Goal: Find contact information

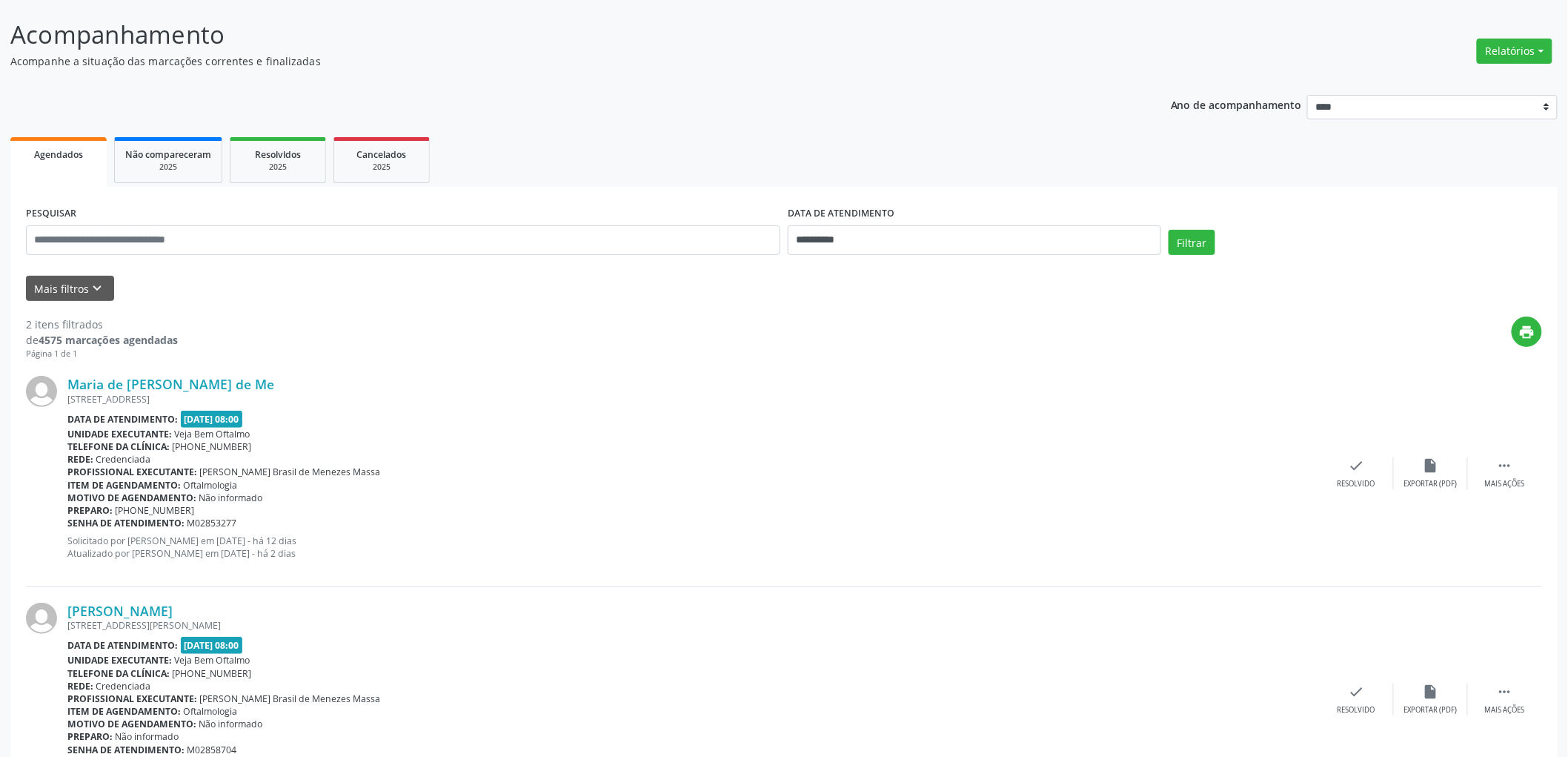
scroll to position [165, 0]
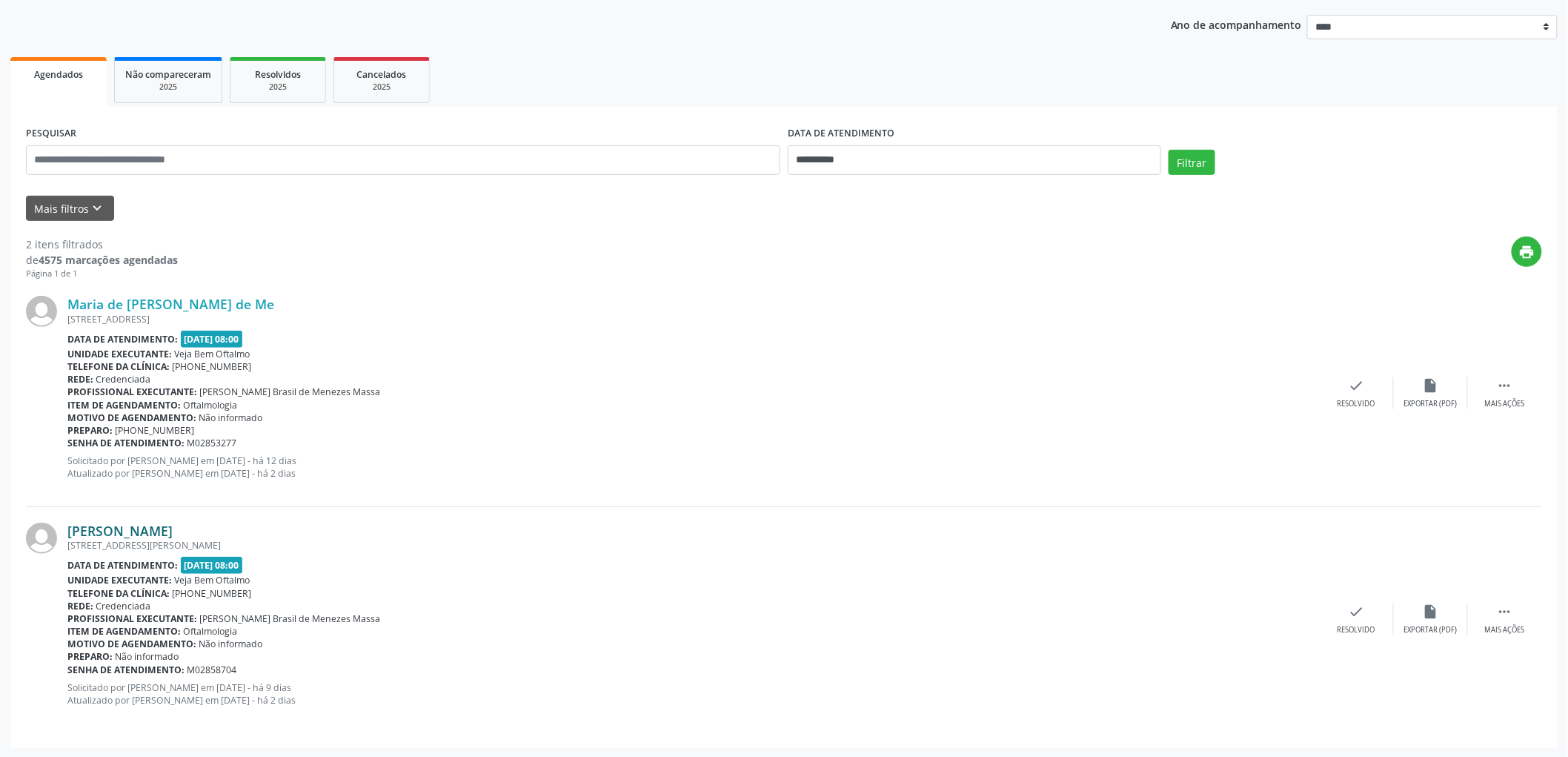
click at [173, 527] on link "[PERSON_NAME]" at bounding box center [120, 530] width 105 height 17
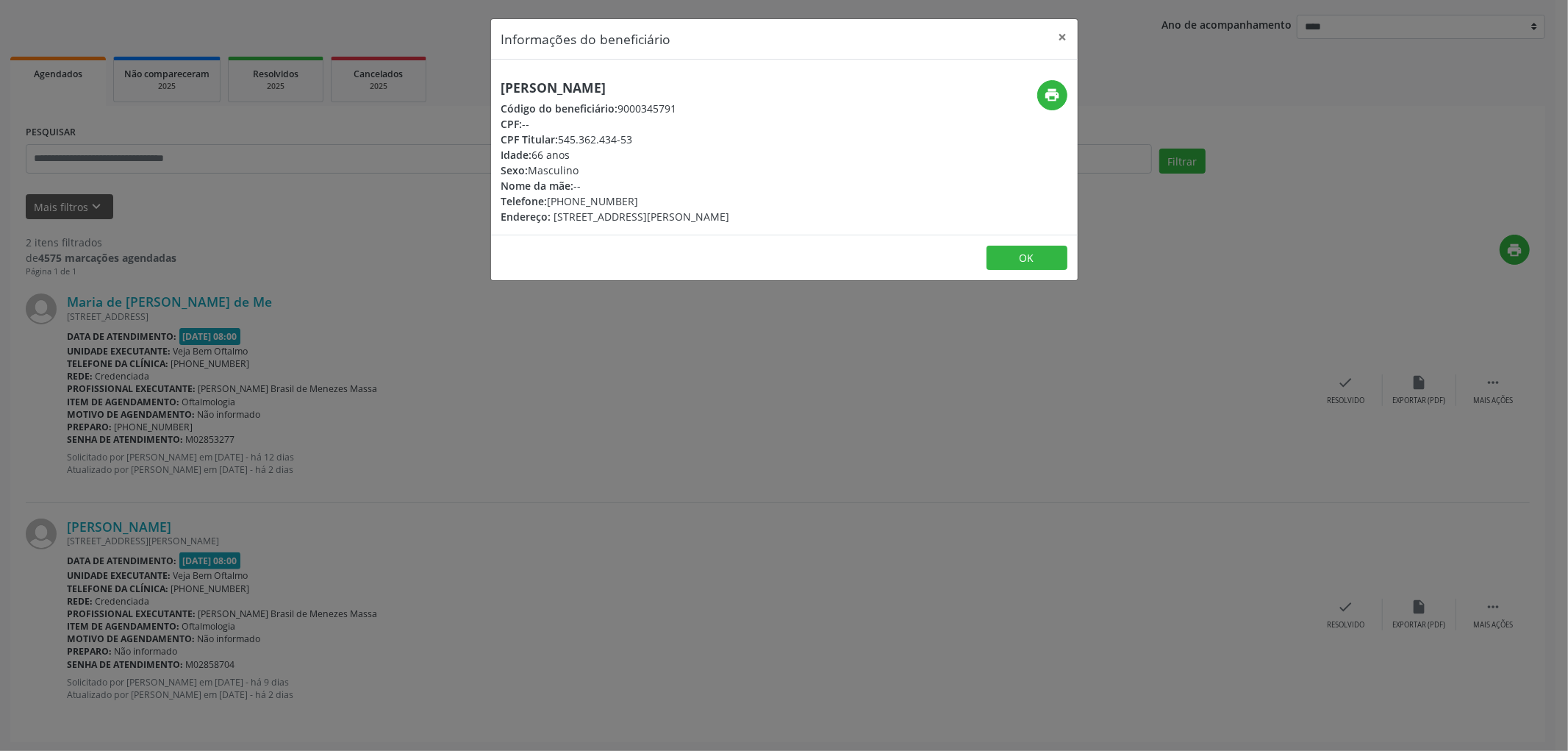
drag, startPoint x: 576, startPoint y: 200, endPoint x: 629, endPoint y: 200, distance: 53.0
click at [629, 200] on div "Telefone: [PHONE_NUMBER]" at bounding box center [615, 201] width 229 height 16
copy div "8312-2771"
drag, startPoint x: 731, startPoint y: 217, endPoint x: 754, endPoint y: 218, distance: 23.0
click at [730, 218] on span "[STREET_ADDRESS][PERSON_NAME]" at bounding box center [642, 216] width 176 height 14
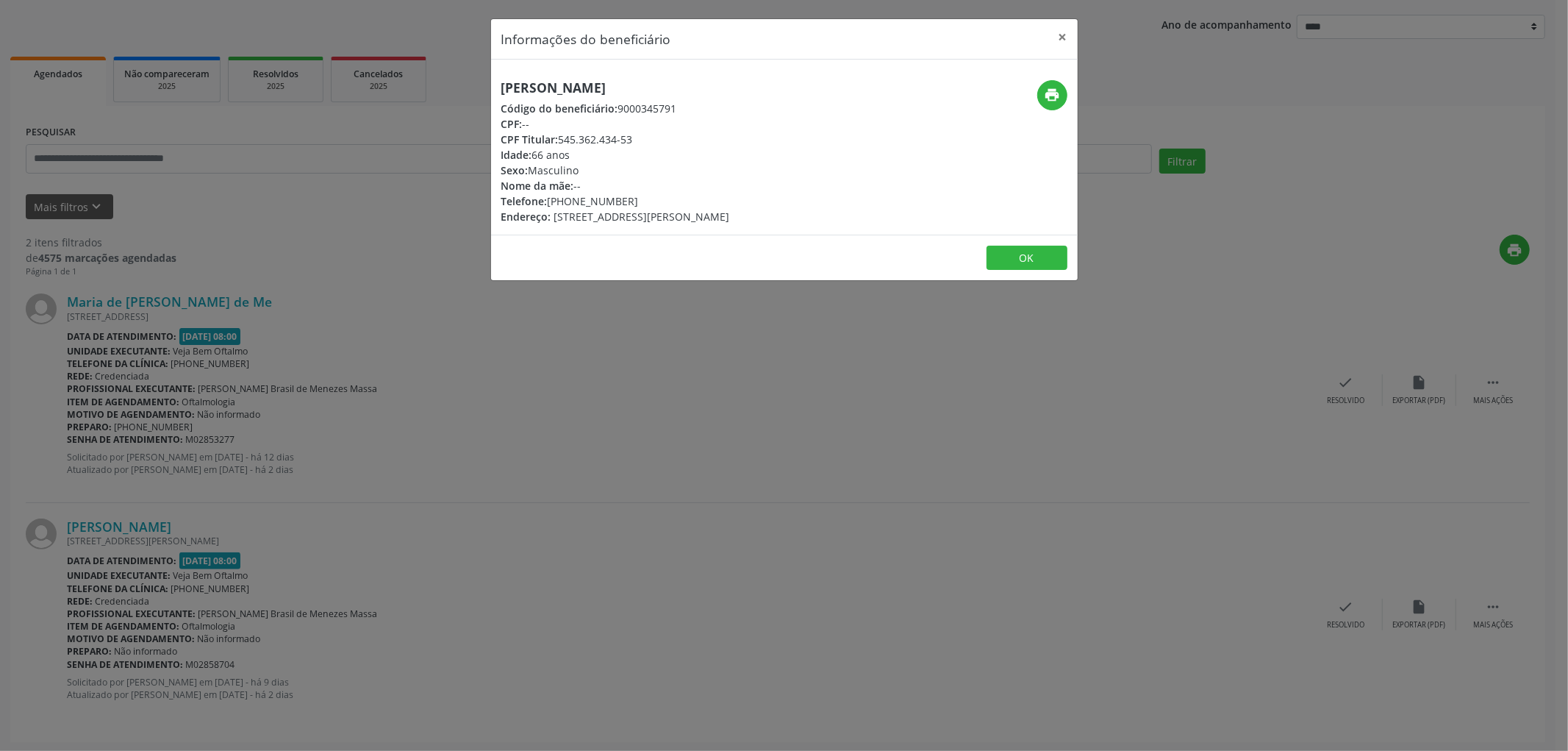
copy span "AP 101"
drag, startPoint x: 574, startPoint y: 198, endPoint x: 627, endPoint y: 200, distance: 53.0
click at [627, 200] on div "Telefone: [PHONE_NUMBER]" at bounding box center [615, 201] width 229 height 16
copy div "8312-2771"
click at [675, 180] on div "Nome da mãe: --" at bounding box center [615, 186] width 229 height 16
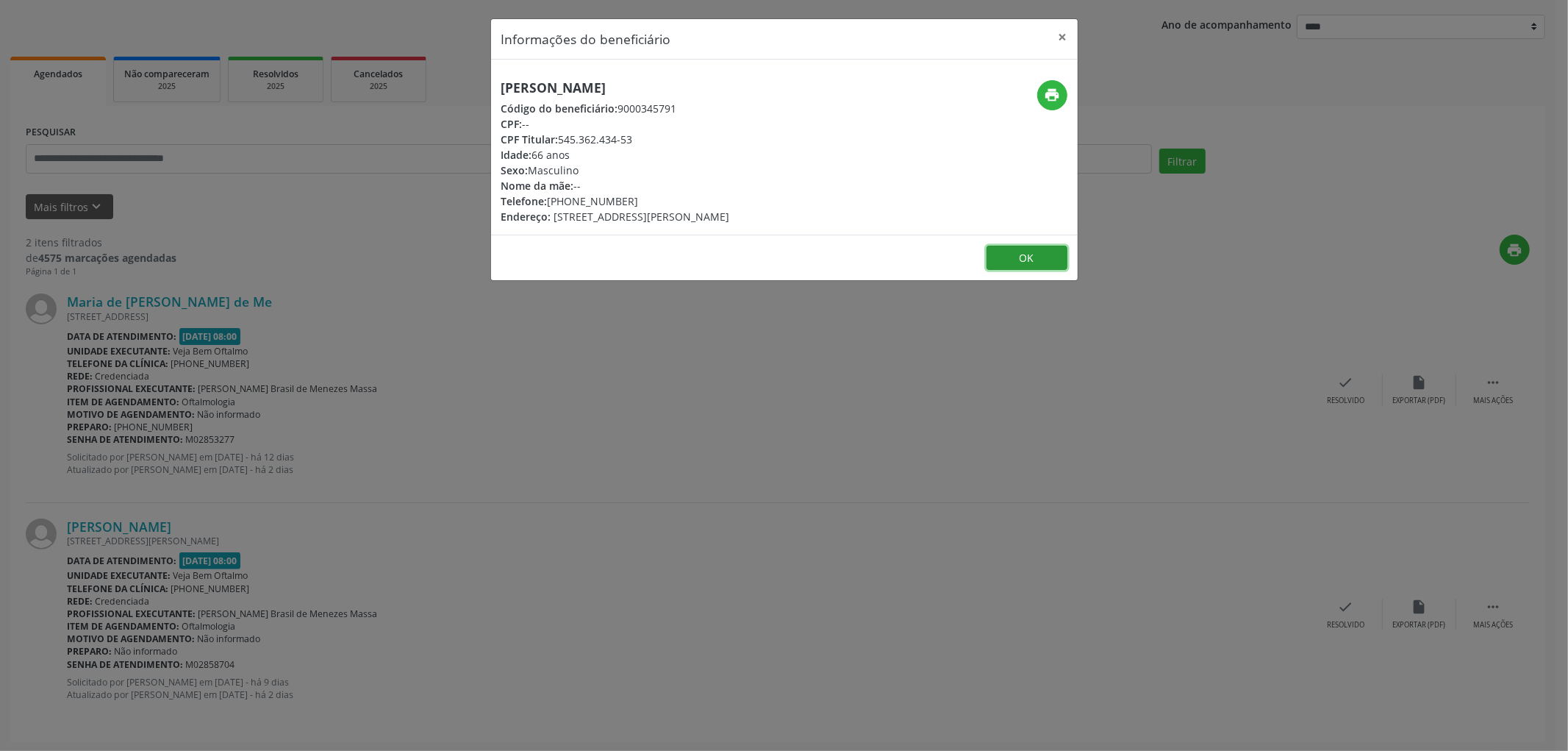
click at [1034, 268] on button "OK" at bounding box center [1026, 258] width 81 height 25
